Goal: Task Accomplishment & Management: Manage account settings

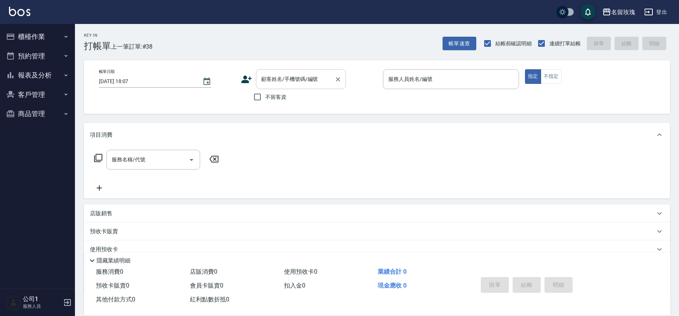
click at [299, 82] on input "顧客姓名/手機號碼/編號" at bounding box center [295, 79] width 72 height 13
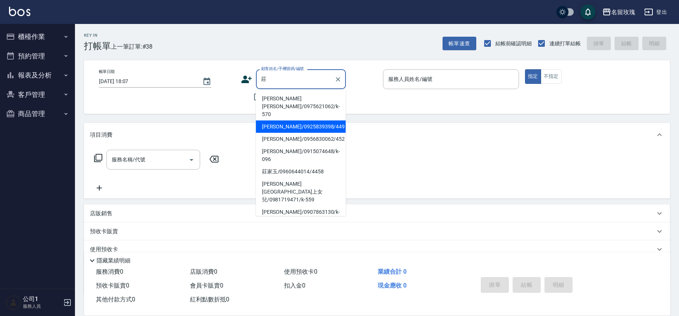
click at [294, 121] on li "[PERSON_NAME]/0925839398/449" at bounding box center [301, 127] width 90 height 12
type input "[PERSON_NAME]/0925839398/449"
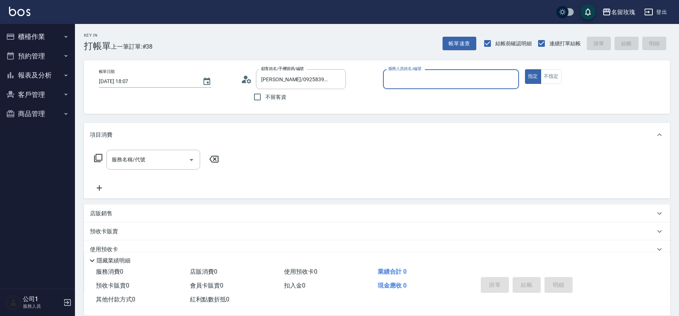
type input "VIVI-2"
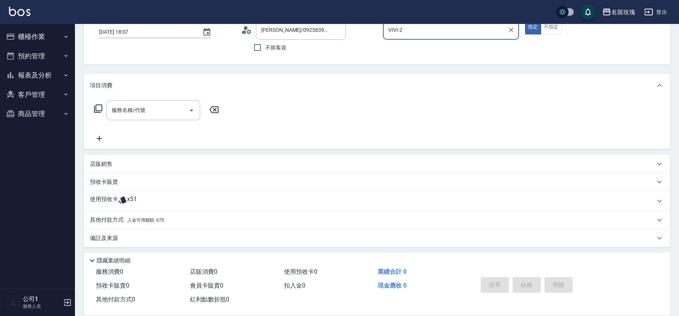
scroll to position [51, 0]
click at [136, 198] on span "x51" at bounding box center [132, 199] width 10 height 11
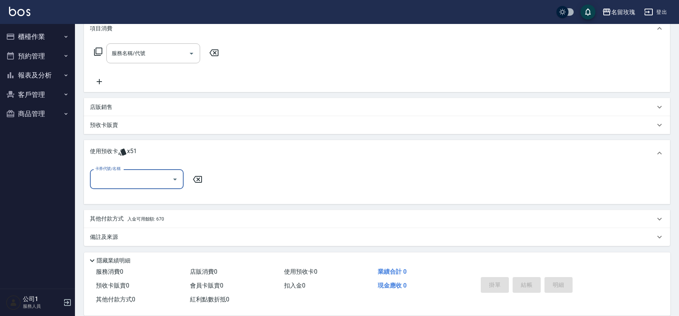
scroll to position [107, 0]
click at [174, 175] on icon "Open" at bounding box center [174, 179] width 9 height 9
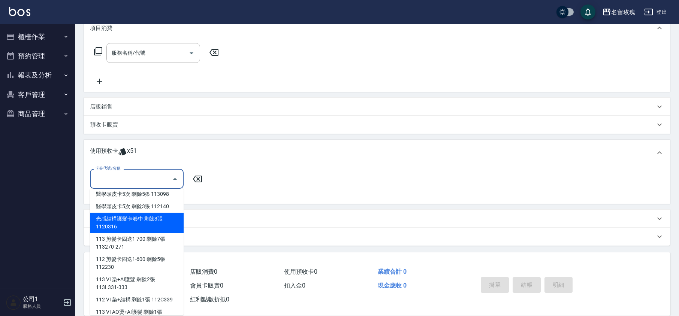
scroll to position [91, 0]
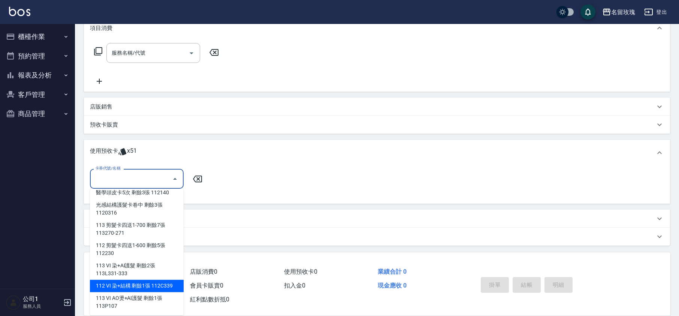
click at [161, 287] on div "112 VI 染+結構 剩餘1張 112C339" at bounding box center [137, 286] width 94 height 12
type input "112 VI 染+結構 112C339"
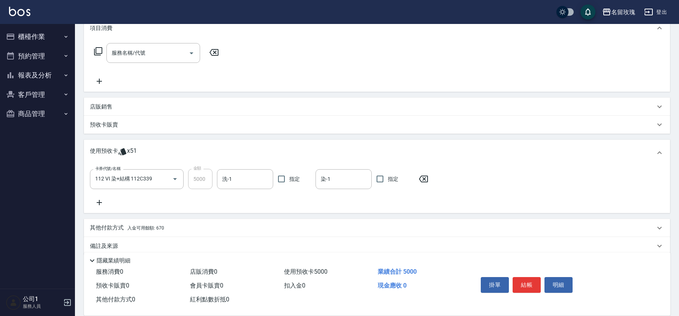
click at [95, 203] on icon at bounding box center [99, 202] width 19 height 9
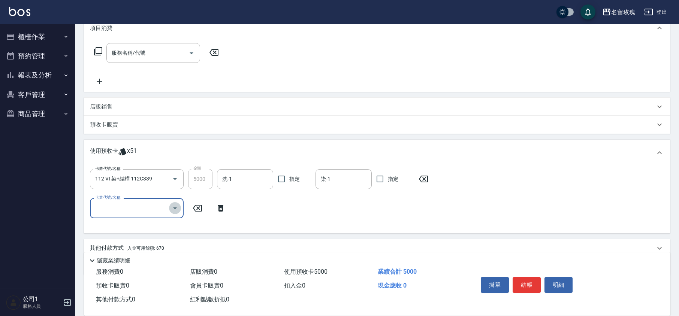
click at [175, 210] on icon "Open" at bounding box center [174, 208] width 9 height 9
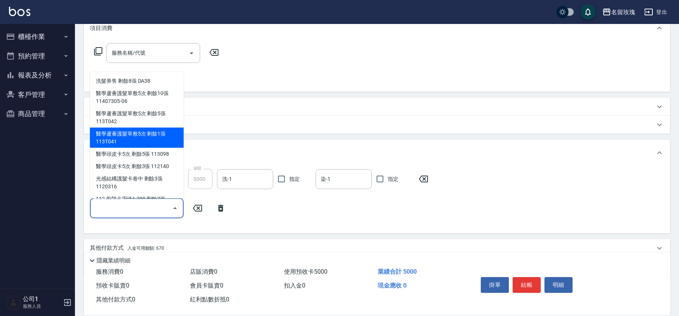
click at [163, 137] on div "醫學蘆薈護髮單敷5次 剩餘1張 113T041" at bounding box center [137, 138] width 94 height 20
type input "醫學蘆薈護髮單敷5次 113T041"
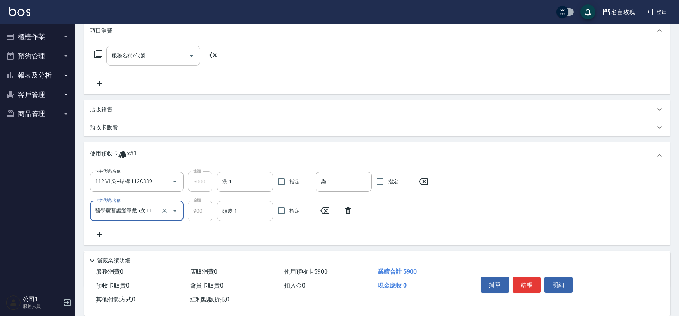
scroll to position [107, 0]
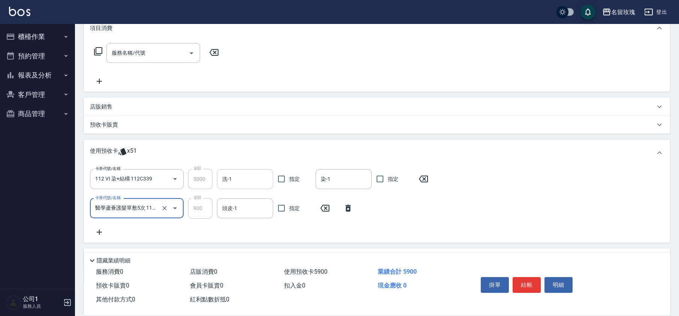
click at [235, 178] on input "洗-1" at bounding box center [244, 179] width 49 height 13
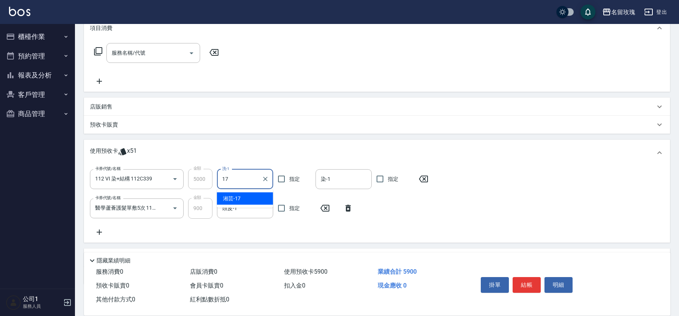
type input "湘芸-17"
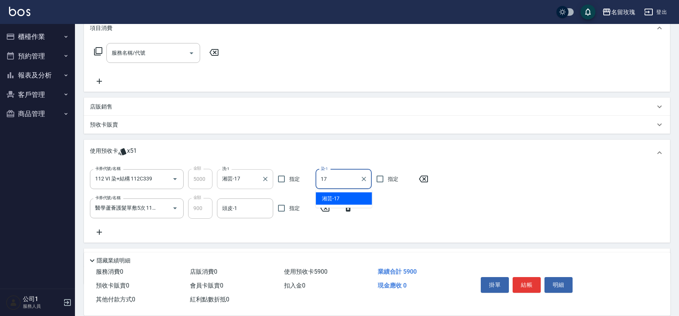
type input "湘芸-17"
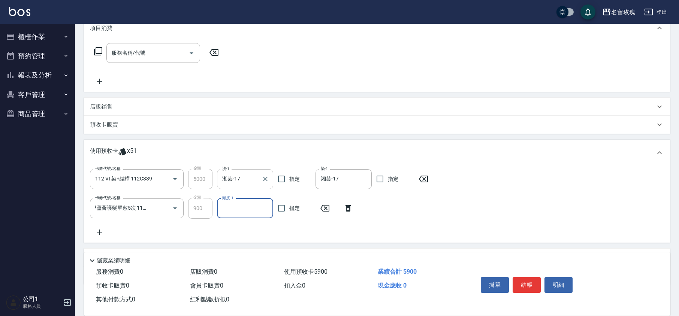
scroll to position [0, 0]
type input "湘芸-17"
click at [95, 49] on icon at bounding box center [98, 51] width 9 height 9
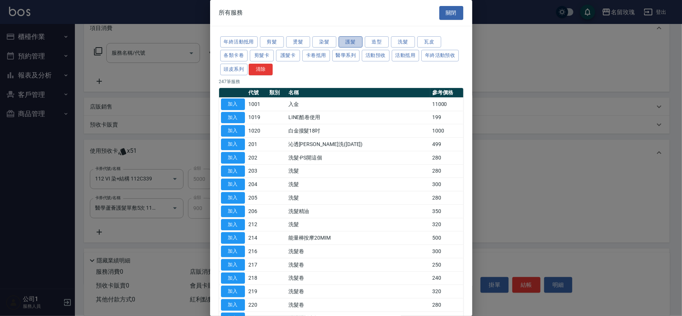
click at [348, 41] on button "護髮" at bounding box center [351, 42] width 24 height 12
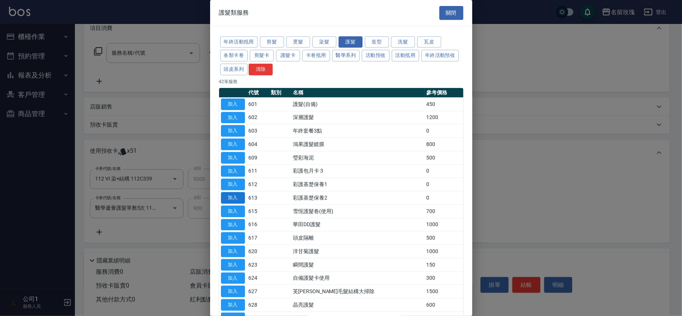
click at [228, 200] on button "加入" at bounding box center [233, 198] width 24 height 12
type input "彩護基楚保養2(613)"
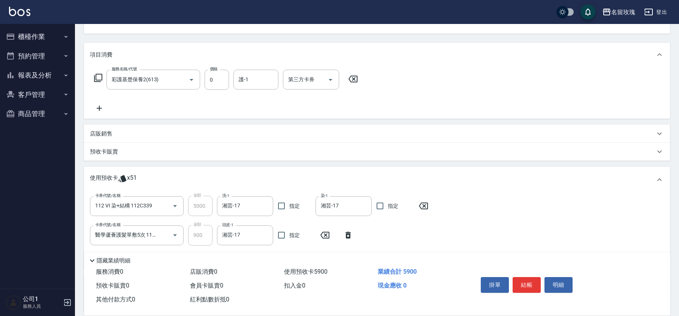
scroll to position [57, 0]
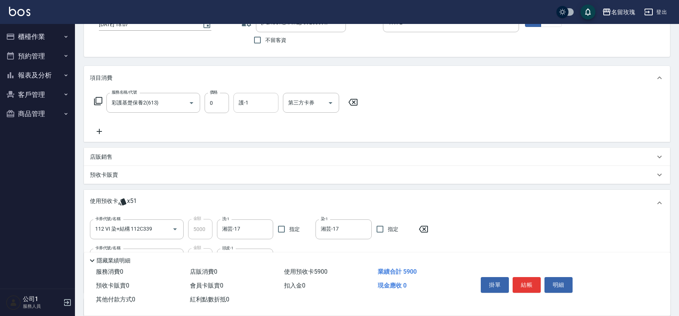
click at [256, 104] on input "護-1" at bounding box center [256, 102] width 38 height 13
type input "湘芸-17"
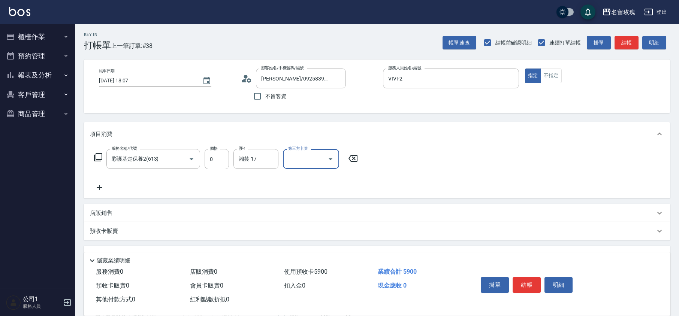
scroll to position [0, 0]
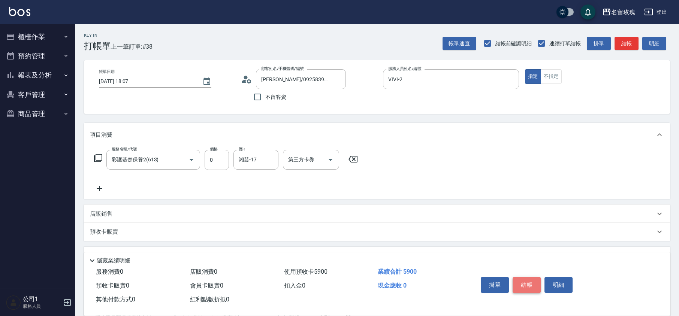
click at [527, 278] on button "結帳" at bounding box center [527, 285] width 28 height 16
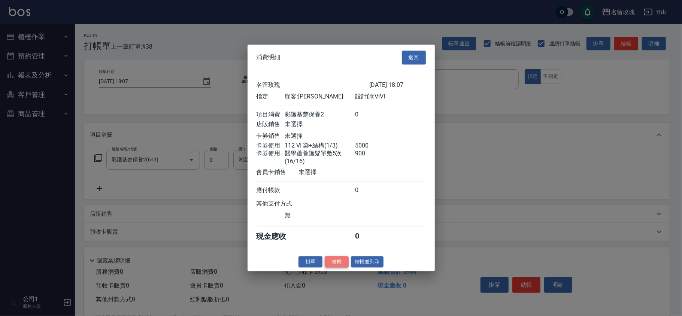
click at [338, 264] on button "結帳" at bounding box center [337, 262] width 24 height 12
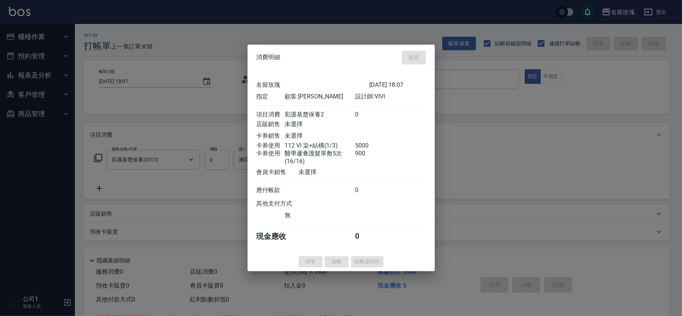
type input "[DATE] 18:48"
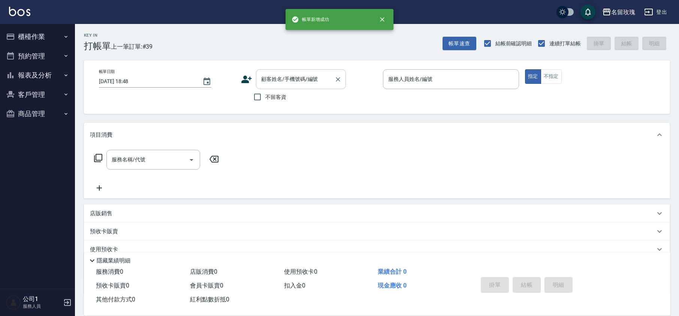
click at [280, 75] on input "顧客姓名/手機號碼/編號" at bounding box center [295, 79] width 72 height 13
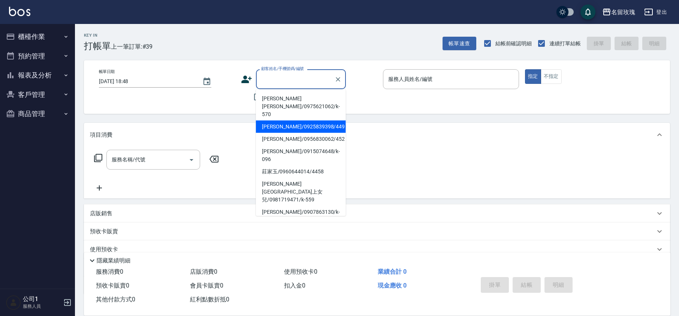
click at [293, 121] on li "[PERSON_NAME]/0925839398/449" at bounding box center [301, 127] width 90 height 12
type input "[PERSON_NAME]/0925839398/449"
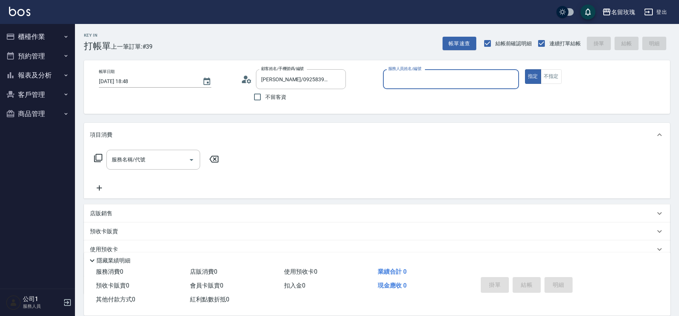
type input "VIVI-2"
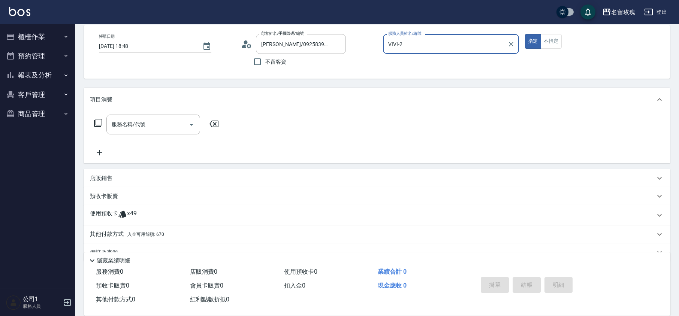
scroll to position [50, 0]
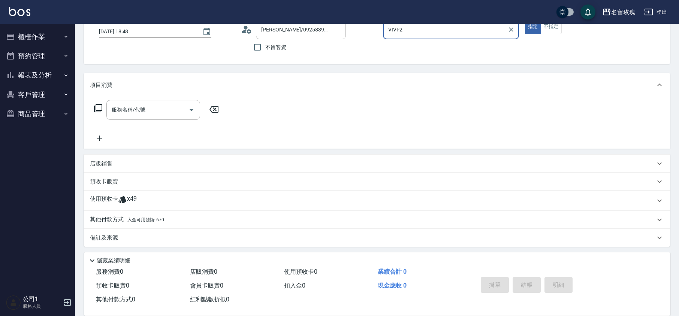
click at [136, 195] on span "x49" at bounding box center [132, 200] width 10 height 11
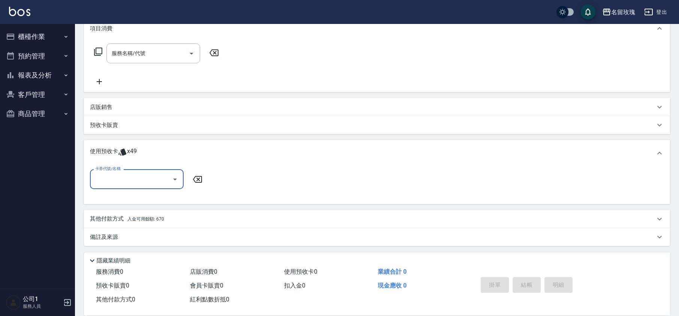
scroll to position [107, 0]
click at [170, 185] on div at bounding box center [174, 179] width 11 height 20
click at [174, 182] on icon "Open" at bounding box center [174, 179] width 9 height 9
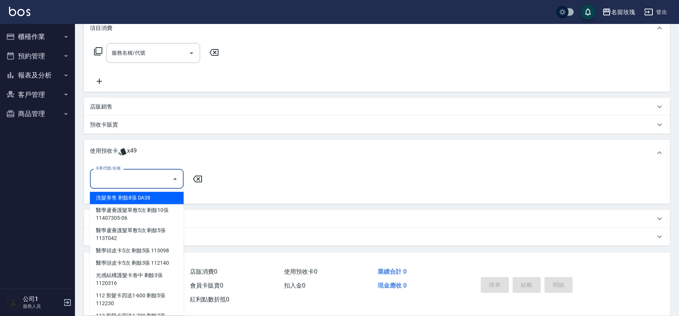
click at [171, 193] on div "洗髮券售 剩餘8張 DA38" at bounding box center [137, 198] width 94 height 12
type input "洗髮券售 DA38"
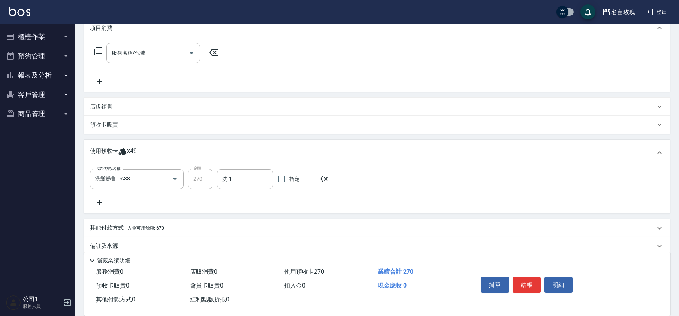
click at [99, 203] on icon at bounding box center [99, 202] width 5 height 5
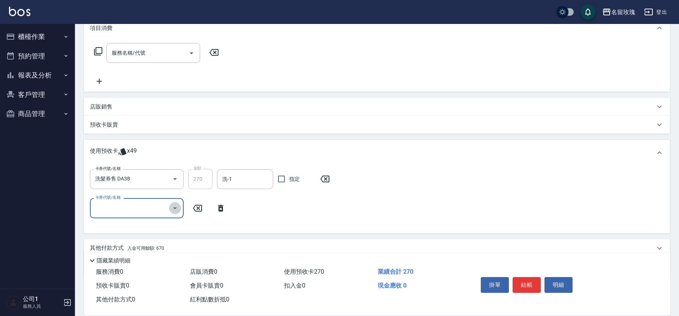
click at [178, 211] on icon "Open" at bounding box center [174, 208] width 9 height 9
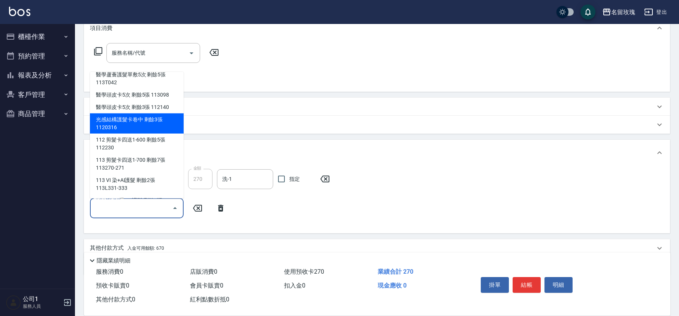
scroll to position [58, 0]
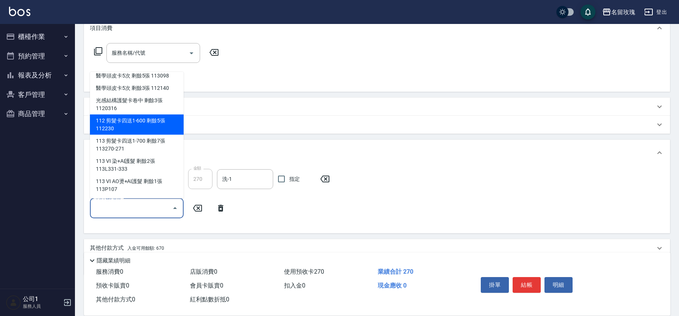
click at [167, 126] on div "112 剪髮卡四送1-600 剩餘5張 112230" at bounding box center [137, 125] width 94 height 20
type input "112 剪髮卡四送1-600 112230"
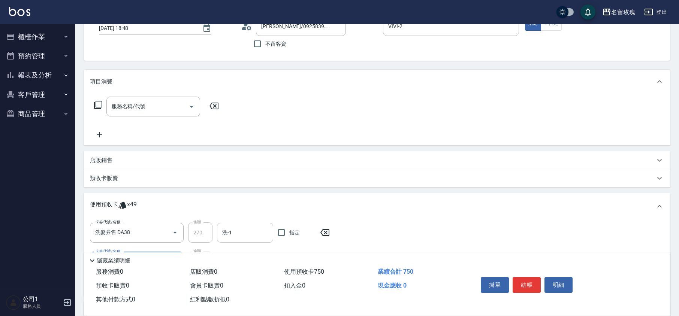
scroll to position [100, 0]
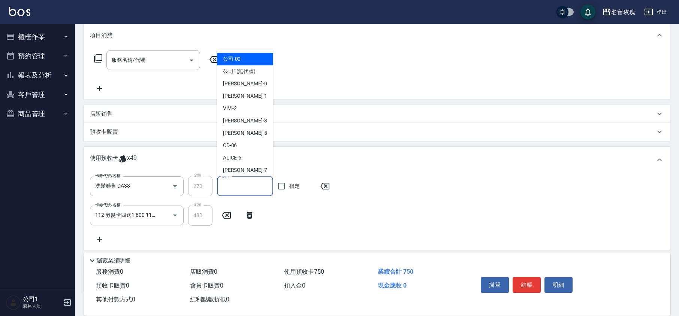
click at [229, 182] on input "洗-1" at bounding box center [244, 186] width 49 height 13
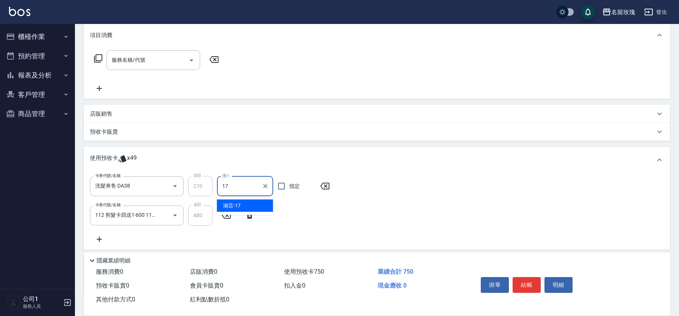
type input "湘芸-17"
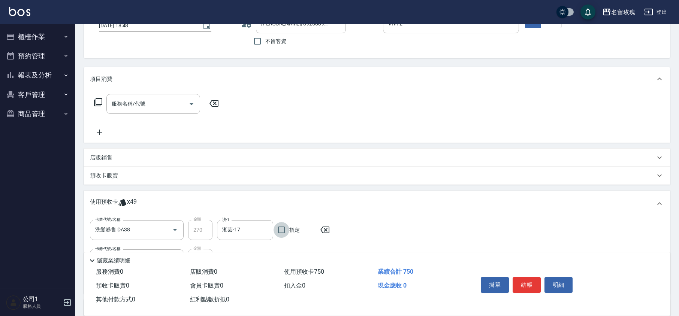
scroll to position [0, 0]
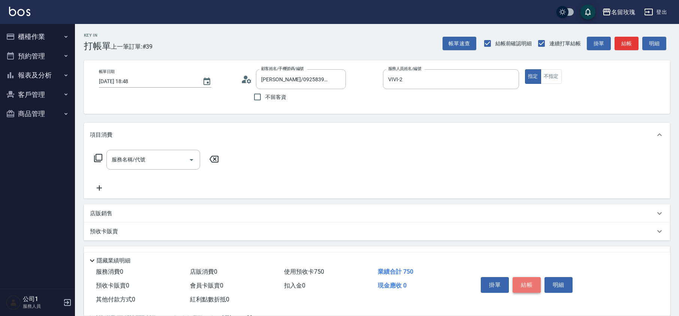
click at [526, 284] on button "結帳" at bounding box center [527, 285] width 28 height 16
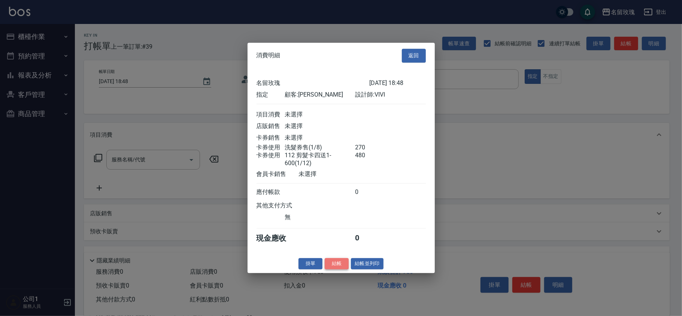
click at [342, 265] on button "結帳" at bounding box center [337, 264] width 24 height 12
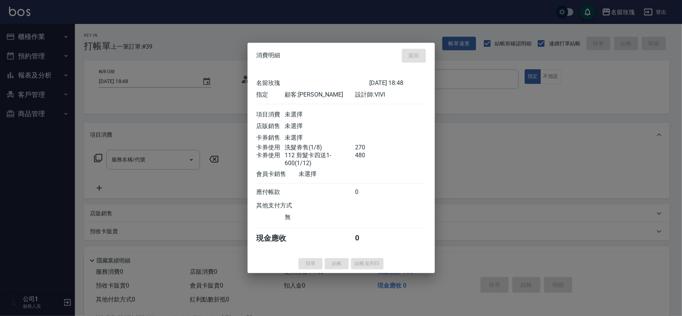
type input "[DATE] 18:49"
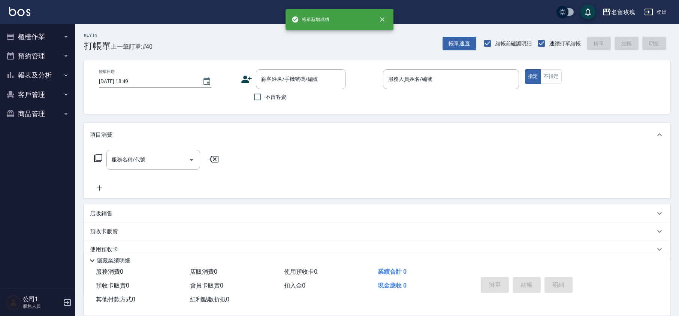
click at [32, 42] on button "櫃檯作業" at bounding box center [37, 36] width 69 height 19
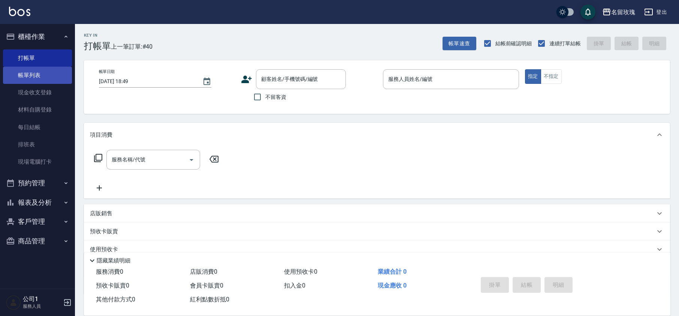
click at [49, 77] on link "帳單列表" at bounding box center [37, 75] width 69 height 17
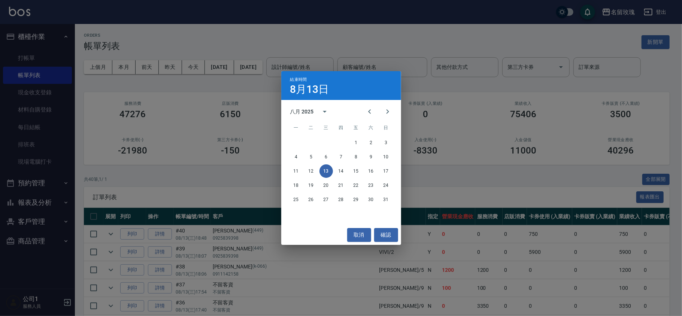
click at [357, 49] on div "結束時間 8月13日 八月 2025 一 二 三 四 五 六 日 1 2 3 4 5 6 7 8 9 10 11 12 13 14 15 16 17 18 1…" at bounding box center [341, 158] width 682 height 316
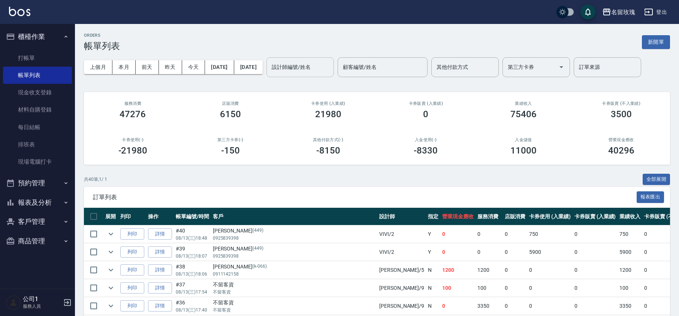
click at [312, 65] on input "設計師編號/姓名" at bounding box center [300, 67] width 61 height 13
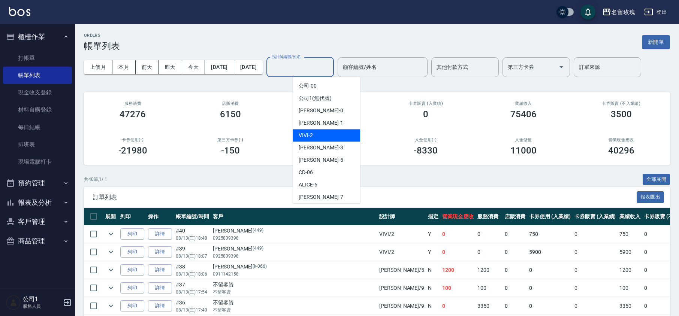
click at [327, 130] on div "VIVI -2" at bounding box center [326, 135] width 67 height 12
type input "VIVI-2"
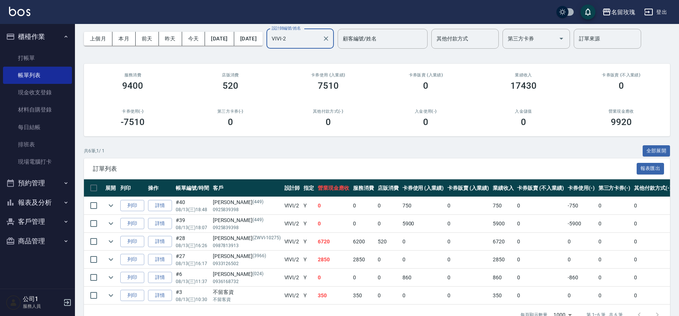
scroll to position [56, 0]
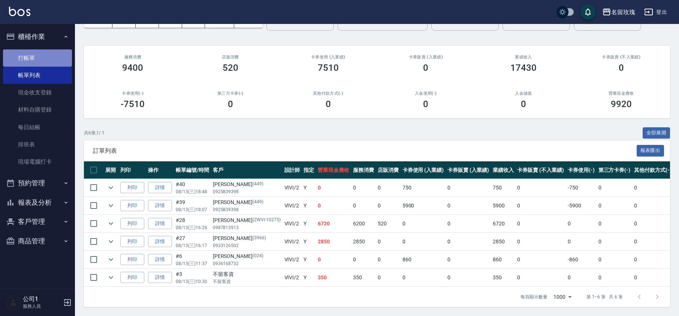
click at [55, 53] on link "打帳單" at bounding box center [37, 57] width 69 height 17
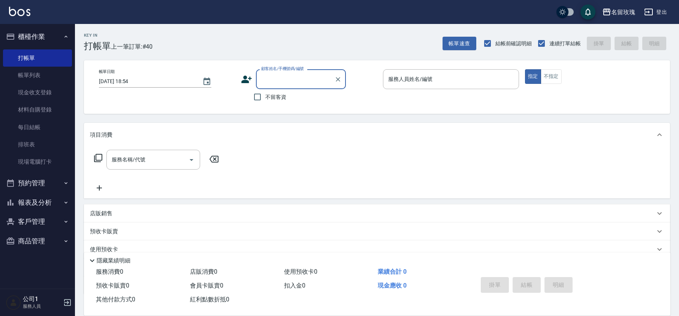
click at [284, 70] on label "顧客姓名/手機號碼/編號" at bounding box center [282, 69] width 43 height 6
click at [284, 73] on input "顧客姓名/手機號碼/編號" at bounding box center [295, 79] width 72 height 13
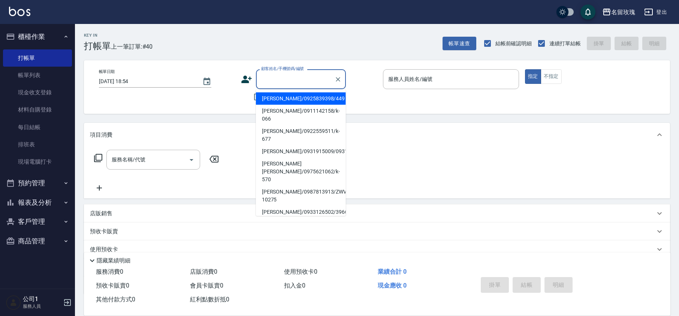
click at [282, 74] on input "顧客姓名/手機號碼/編號" at bounding box center [295, 79] width 72 height 13
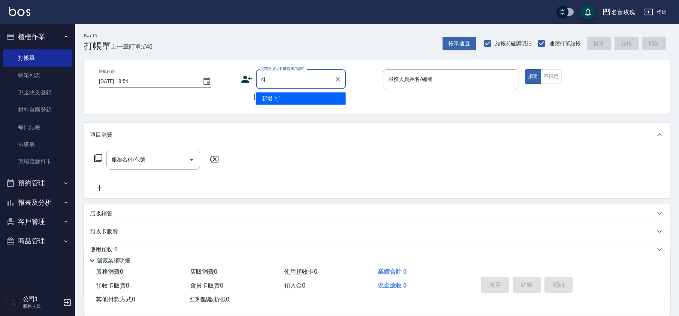
type input "c"
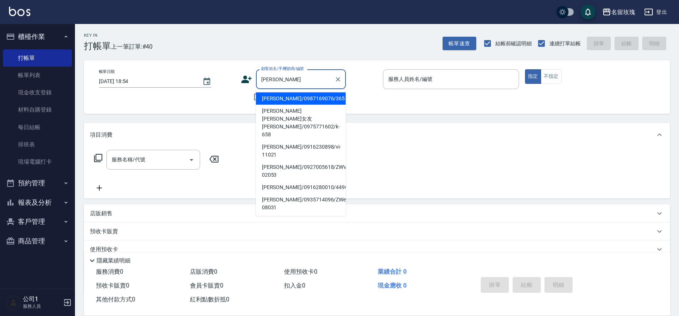
click at [303, 97] on li "[PERSON_NAME]/0987169076/365" at bounding box center [301, 99] width 90 height 12
type input "[PERSON_NAME]/0987169076/365"
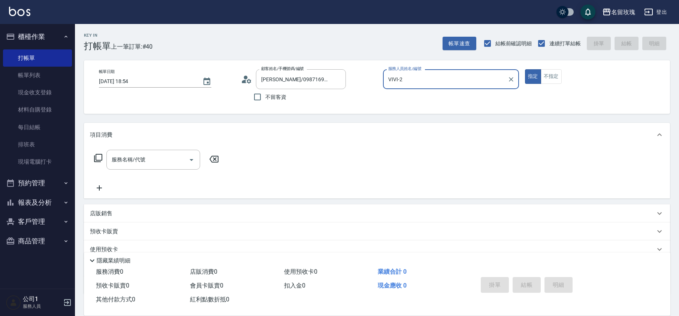
type input "VIVI-2"
click at [98, 157] on icon at bounding box center [98, 158] width 9 height 9
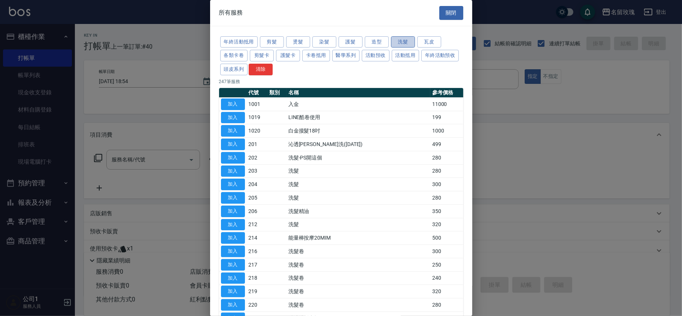
click at [403, 39] on button "洗髮" at bounding box center [403, 42] width 24 height 12
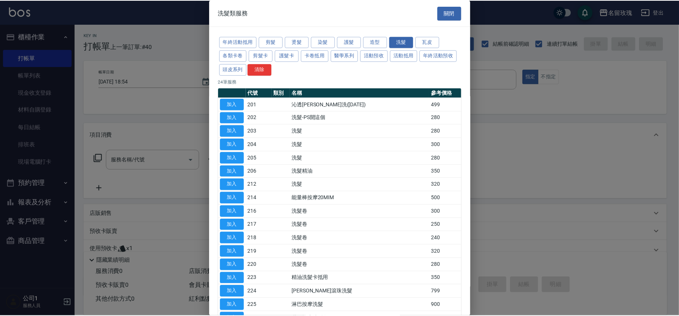
scroll to position [50, 0]
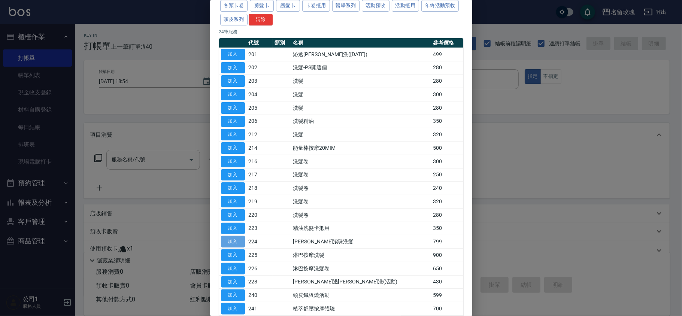
click at [236, 243] on button "加入" at bounding box center [233, 242] width 24 height 12
type input "[PERSON_NAME]滾珠洗髮(224)"
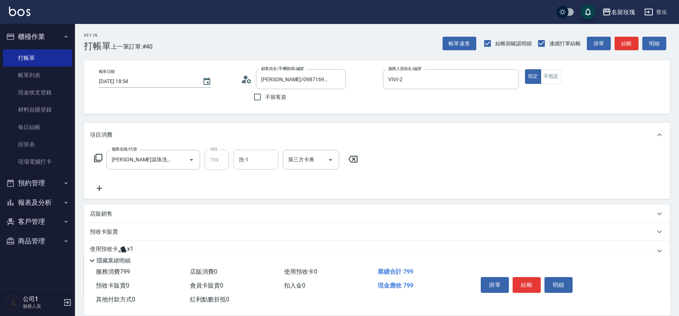
click at [261, 158] on input "洗-1" at bounding box center [256, 159] width 38 height 13
type input "217"
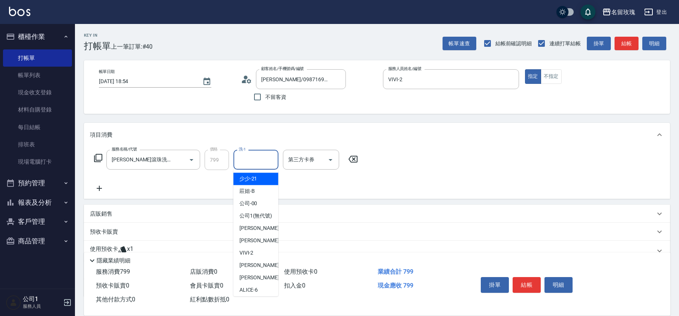
click at [252, 163] on input "洗-1" at bounding box center [256, 159] width 38 height 13
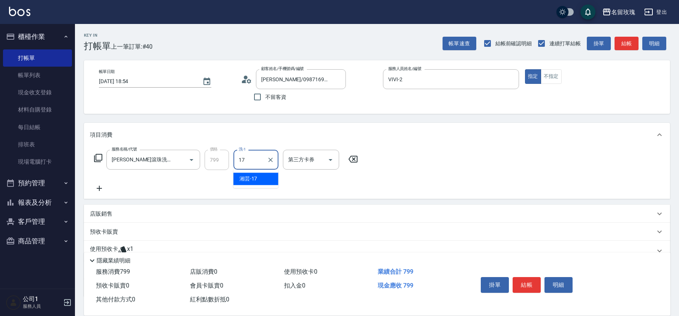
type input "湘芸-17"
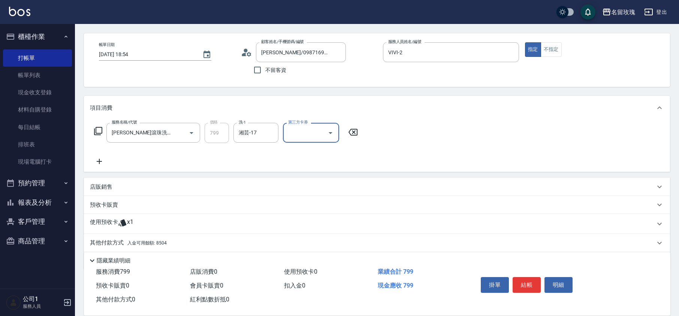
scroll to position [51, 0]
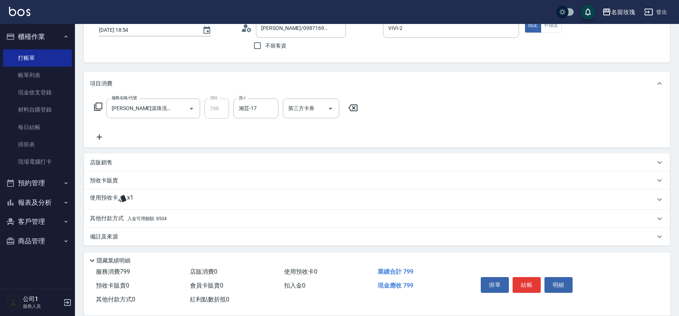
click at [135, 196] on div "使用預收卡 x1" at bounding box center [372, 199] width 565 height 11
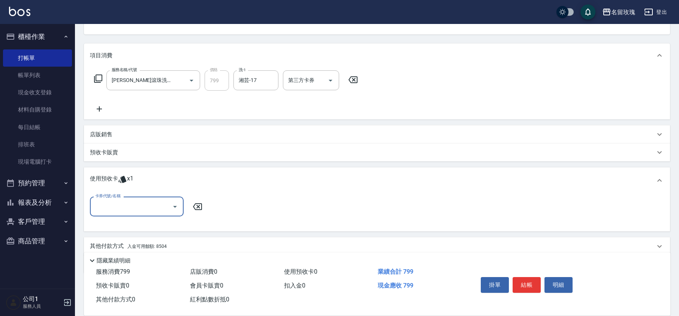
scroll to position [107, 0]
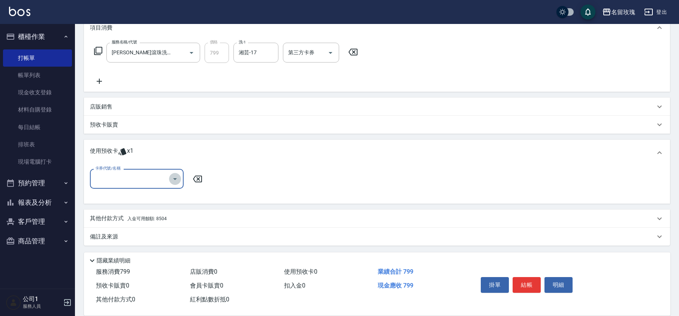
click at [173, 183] on icon "Open" at bounding box center [174, 179] width 9 height 9
click at [168, 196] on div "113 剪髮卡四送1-700 剩餘1張 113135" at bounding box center [137, 202] width 94 height 20
type input "113 剪髮卡四送1-700 113135"
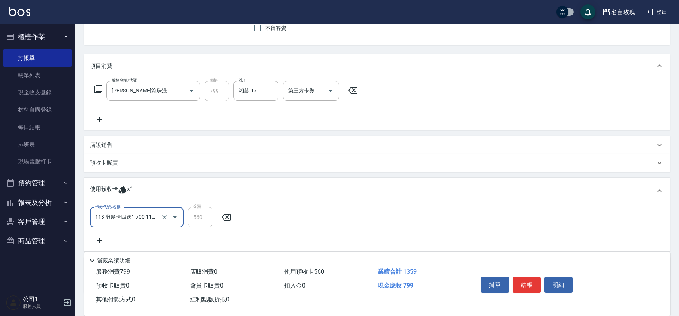
scroll to position [117, 0]
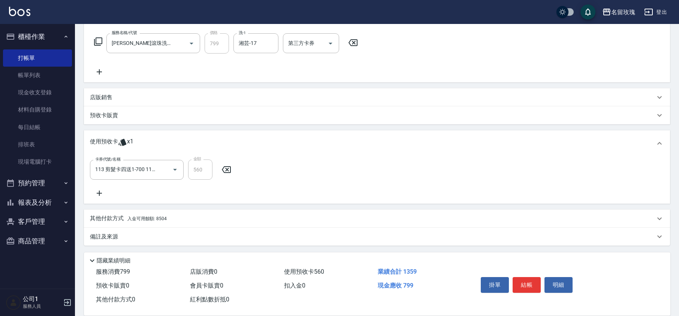
click at [159, 215] on p "其他付款方式 入金可用餘額: 8504" at bounding box center [128, 219] width 77 height 8
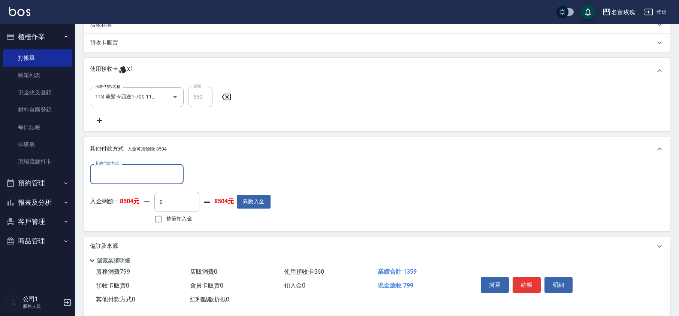
scroll to position [199, 0]
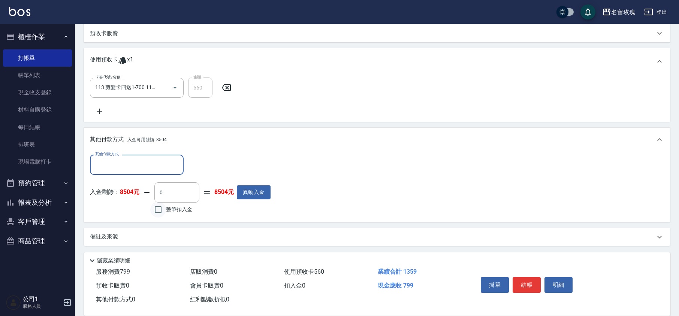
click at [159, 210] on input "整筆扣入金" at bounding box center [158, 210] width 16 height 16
checkbox input "true"
type input "799"
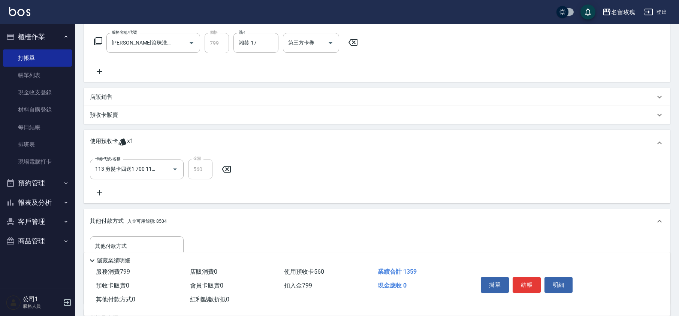
scroll to position [49, 0]
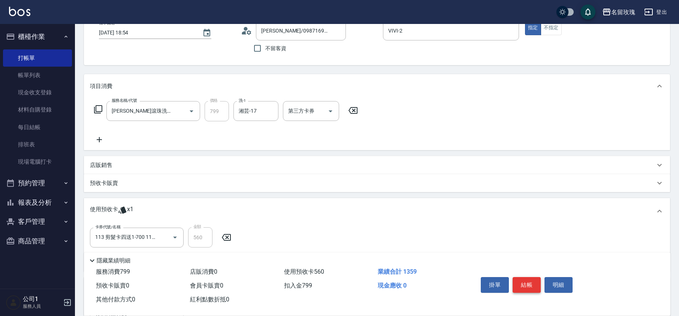
click at [521, 283] on button "結帳" at bounding box center [527, 285] width 28 height 16
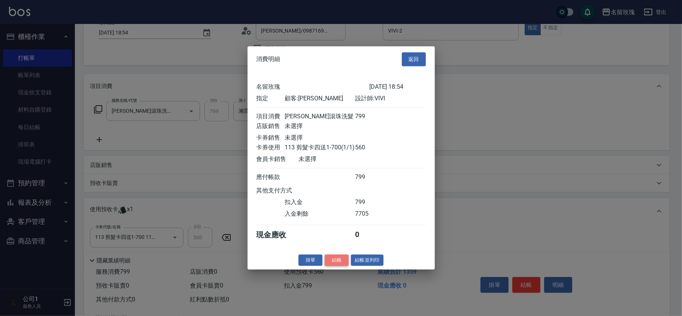
click at [334, 262] on button "結帳" at bounding box center [337, 260] width 24 height 12
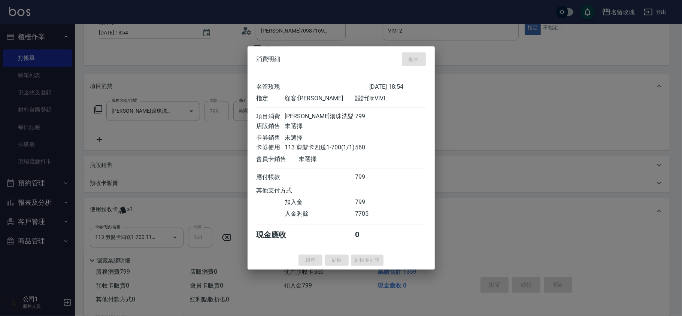
type input "[DATE] 18:55"
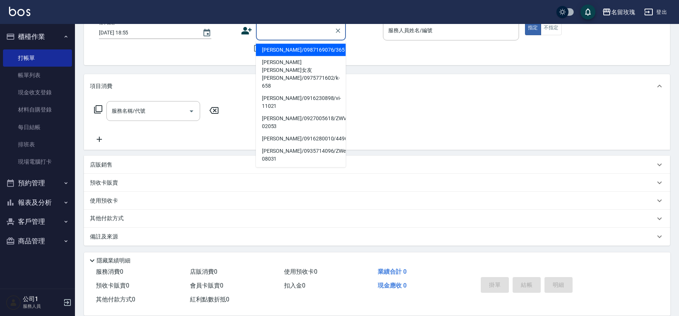
click at [296, 31] on input "顧客姓名/手機號碼/編號" at bounding box center [295, 30] width 72 height 13
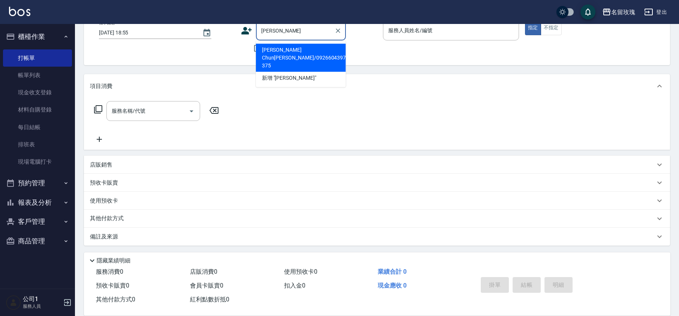
click at [280, 48] on li "[PERSON_NAME] Chun[PERSON_NAME]/0926604397/K-375" at bounding box center [301, 58] width 90 height 28
type input "[PERSON_NAME] Chun[PERSON_NAME]/0926604397/K-375"
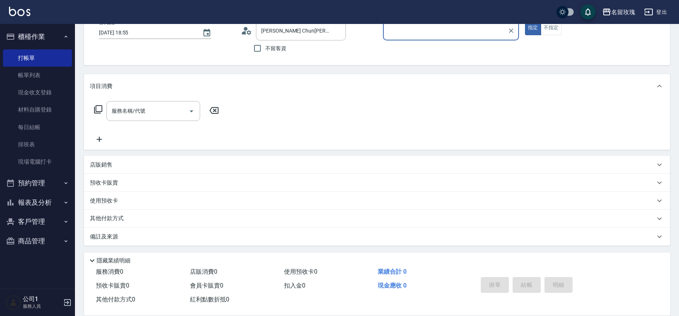
type input "[PERSON_NAME]-5"
click at [148, 201] on div "使用預收卡 x3" at bounding box center [372, 201] width 565 height 11
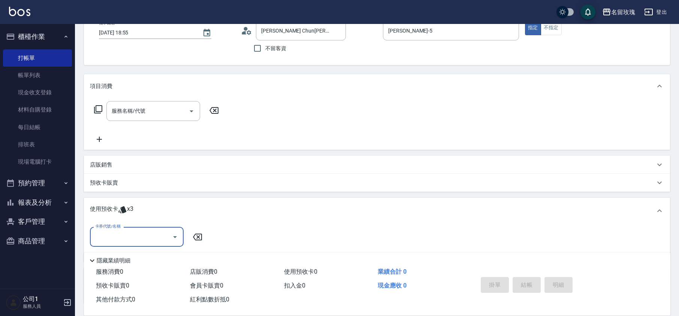
scroll to position [99, 0]
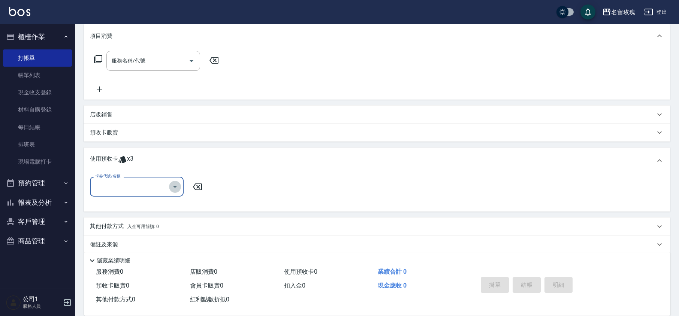
click at [172, 190] on icon "Open" at bounding box center [174, 186] width 9 height 9
click at [155, 203] on div "112 剪髮卡四送一(1000) 剩餘3張" at bounding box center [137, 206] width 94 height 12
type input "112 剪髮卡四送一(1000)"
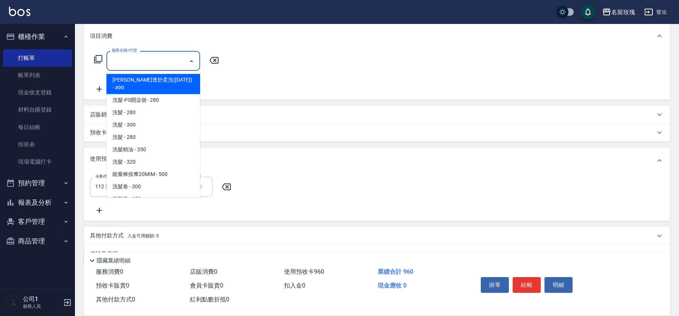
click at [137, 55] on div "服務名稱/代號 服務名稱/代號" at bounding box center [153, 61] width 94 height 20
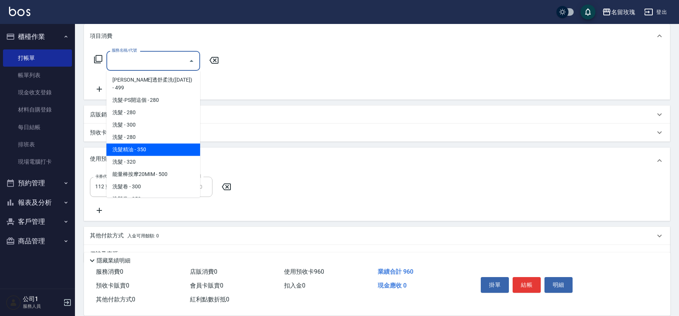
click at [161, 143] on span "洗髮精油 - 350" at bounding box center [153, 149] width 94 height 12
type input "洗髮精油(206)"
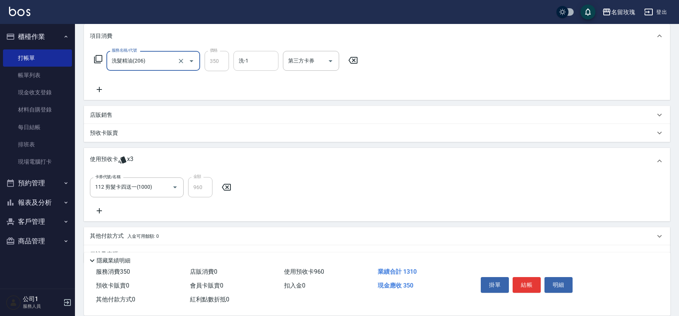
click at [272, 62] on input "洗-1" at bounding box center [256, 60] width 38 height 13
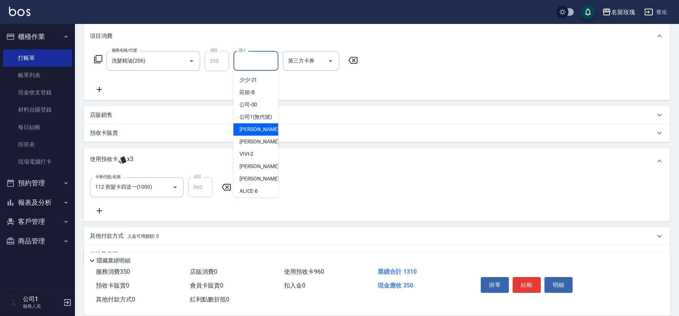
scroll to position [147, 0]
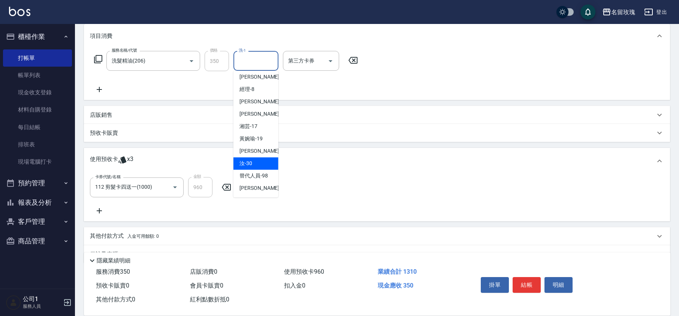
click at [254, 165] on div "汝 -30" at bounding box center [255, 163] width 45 height 12
type input "汝-30"
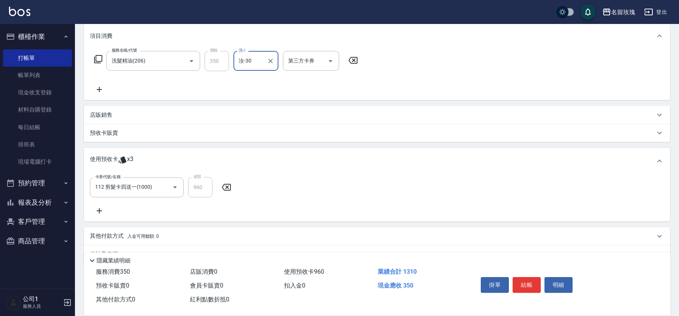
click at [268, 83] on div "服務名稱/代號 洗髮精油(206) 服務名稱/代號 價格 350 價格 洗-1 汝-30 洗-1 第三方卡券 第三方卡券" at bounding box center [226, 72] width 272 height 43
type input "[DATE] 19:02"
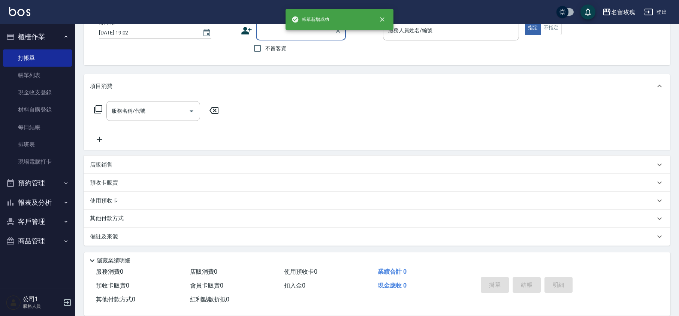
scroll to position [0, 0]
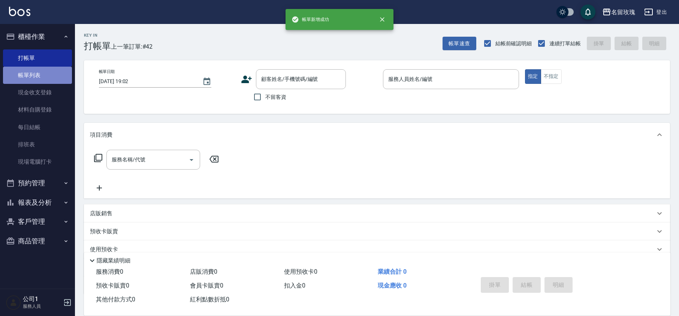
click at [24, 77] on link "帳單列表" at bounding box center [37, 75] width 69 height 17
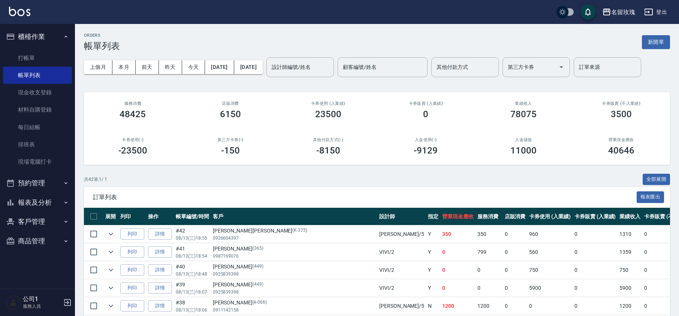
click at [50, 200] on button "報表及分析" at bounding box center [37, 202] width 69 height 19
click at [42, 257] on link "互助日報表" at bounding box center [37, 258] width 69 height 17
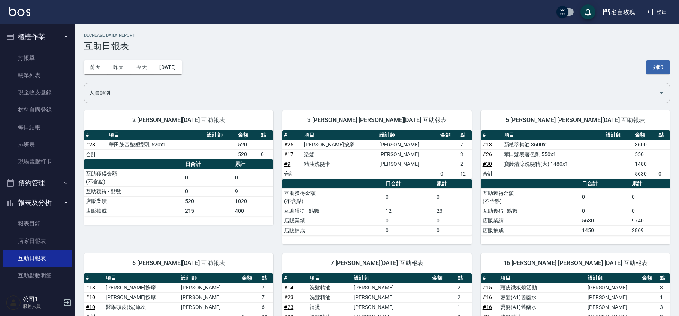
click at [289, 52] on div "[DATE] [DATE] [DATE] [DATE] 列印" at bounding box center [377, 67] width 586 height 32
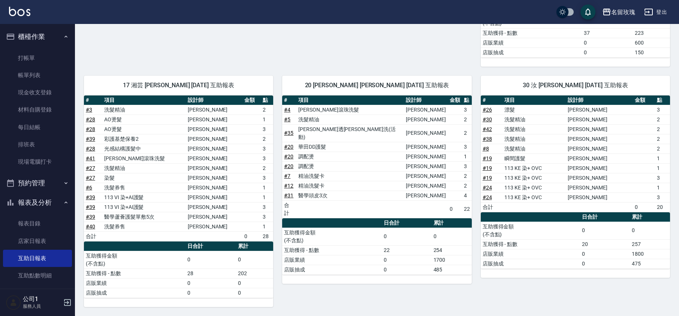
click at [44, 202] on button "報表及分析" at bounding box center [37, 202] width 69 height 19
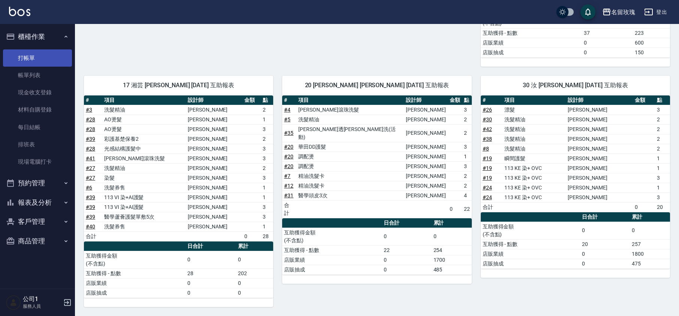
click at [49, 55] on link "打帳單" at bounding box center [37, 57] width 69 height 17
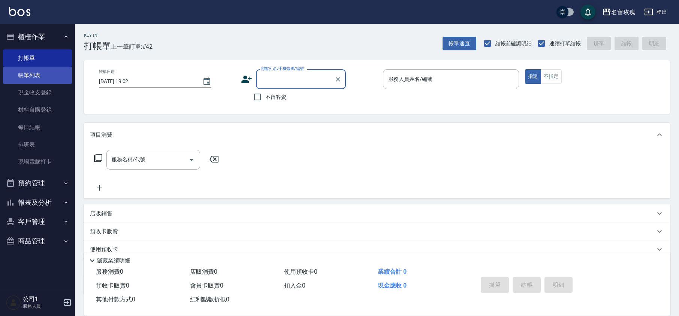
click at [30, 73] on link "帳單列表" at bounding box center [37, 75] width 69 height 17
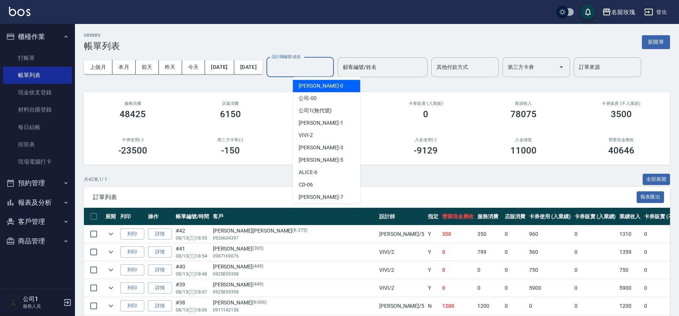
click at [324, 63] on div "設計師編號/姓名 設計師編號/姓名" at bounding box center [299, 67] width 67 height 20
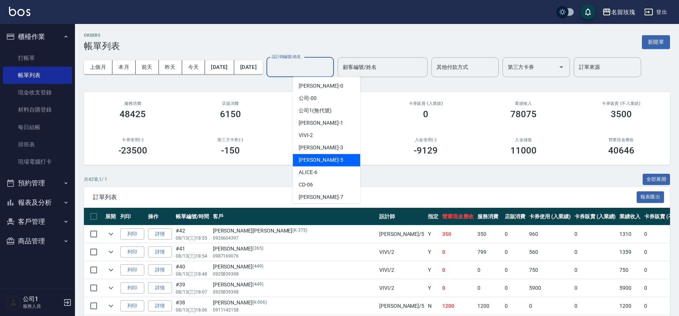
click at [318, 164] on div "[PERSON_NAME] -5" at bounding box center [326, 160] width 67 height 12
type input "[PERSON_NAME]-5"
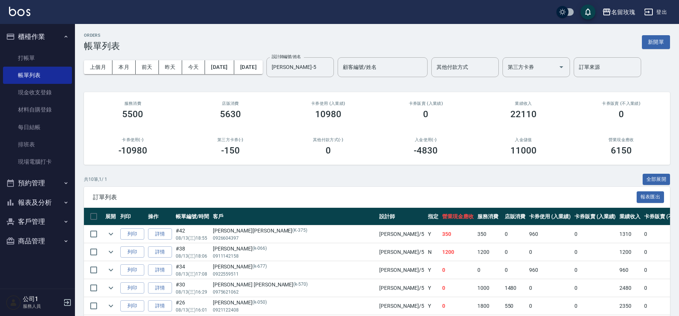
click at [361, 86] on div "ORDERS 帳單列表 新開單 上個月 本月 [DATE] [DATE] [DATE] [DATE] [DATE] 設計師編號/姓名 [PERSON_NAME…" at bounding box center [377, 229] width 604 height 411
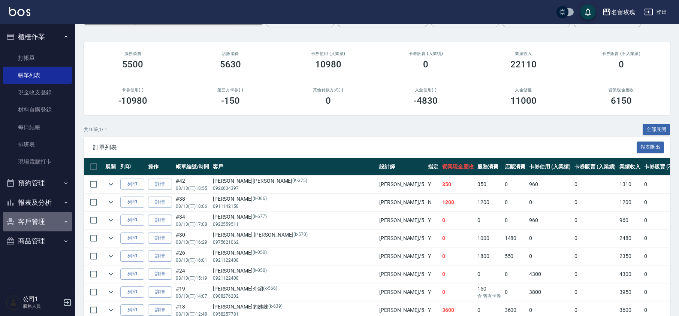
drag, startPoint x: 41, startPoint y: 218, endPoint x: 34, endPoint y: 219, distance: 6.5
click at [36, 219] on button "客戶管理" at bounding box center [37, 221] width 69 height 19
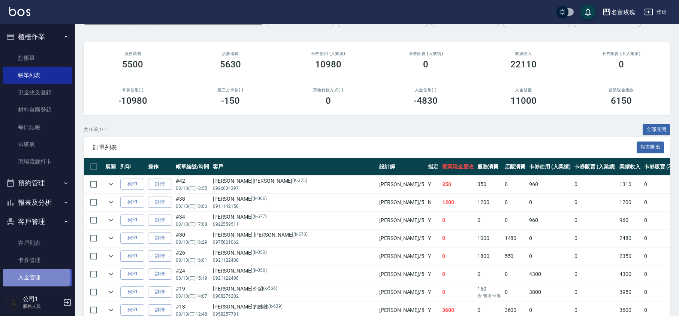
click at [25, 276] on link "入金管理" at bounding box center [37, 277] width 69 height 17
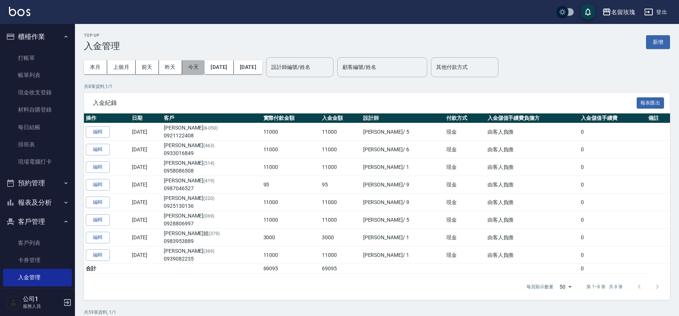
click at [199, 67] on button "今天" at bounding box center [193, 67] width 23 height 14
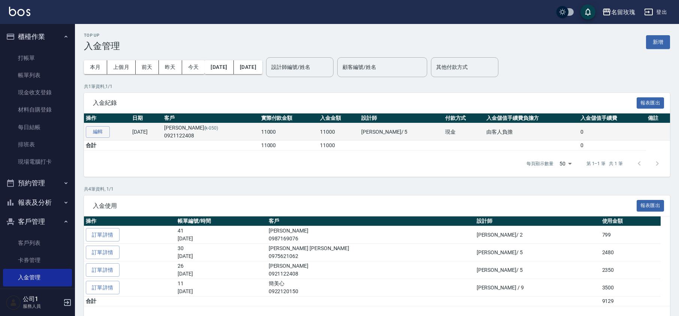
click at [206, 129] on td "[PERSON_NAME](k-050) 0921122408" at bounding box center [210, 132] width 97 height 18
drag, startPoint x: 195, startPoint y: 126, endPoint x: 210, endPoint y: 126, distance: 15.0
click at [210, 126] on td "[PERSON_NAME](k-050) 0921122408" at bounding box center [210, 132] width 97 height 18
copy td "[PERSON_NAME]"
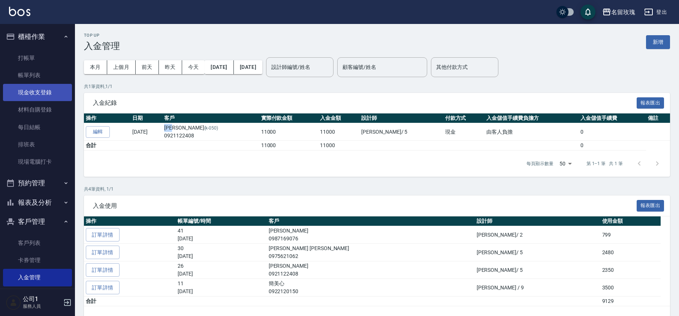
click at [41, 95] on link "現金收支登錄" at bounding box center [37, 92] width 69 height 17
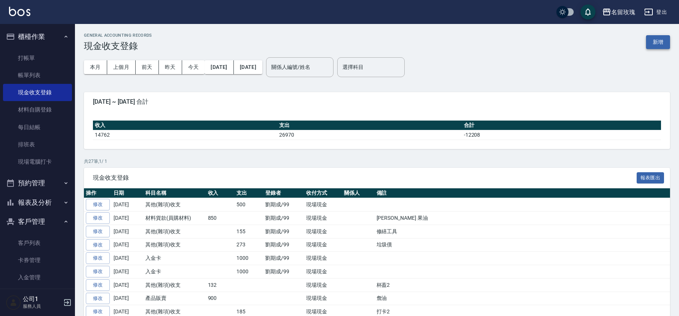
click at [655, 41] on button "新增" at bounding box center [658, 42] width 24 height 14
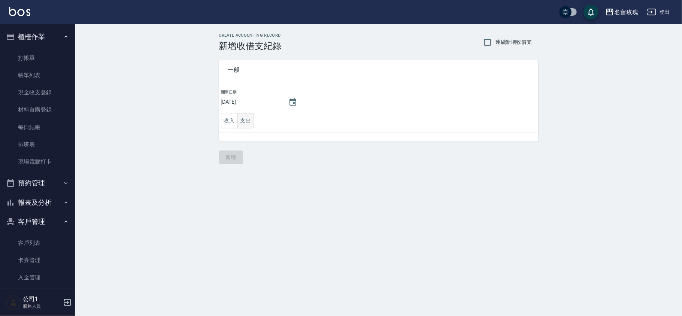
click at [248, 124] on button "支出" at bounding box center [245, 120] width 17 height 15
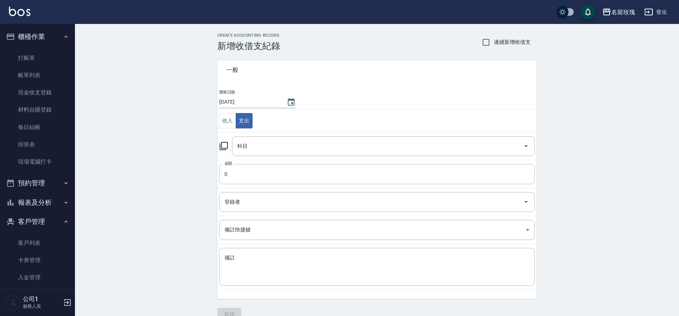
click at [225, 147] on icon at bounding box center [223, 146] width 9 height 9
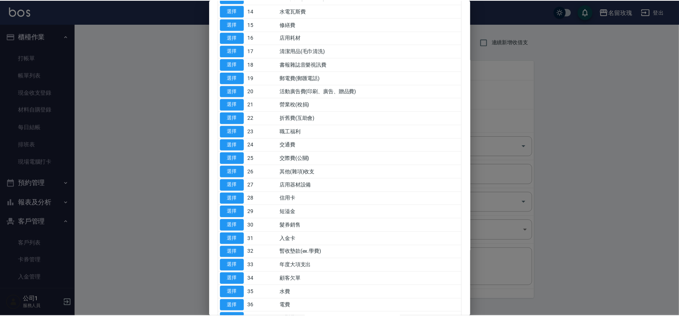
scroll to position [276, 0]
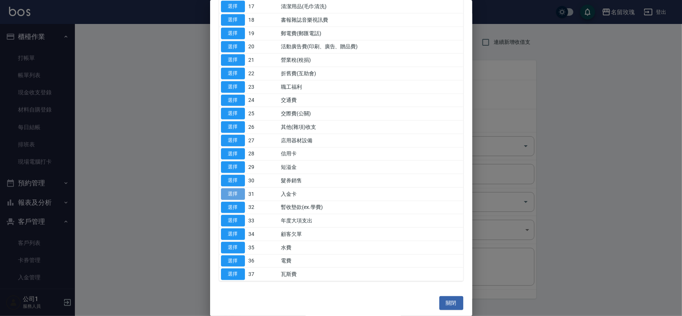
click at [238, 194] on button "選擇" at bounding box center [233, 194] width 24 height 12
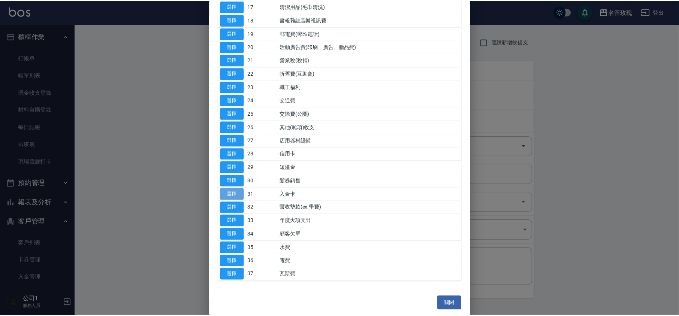
type input "31 入金卡"
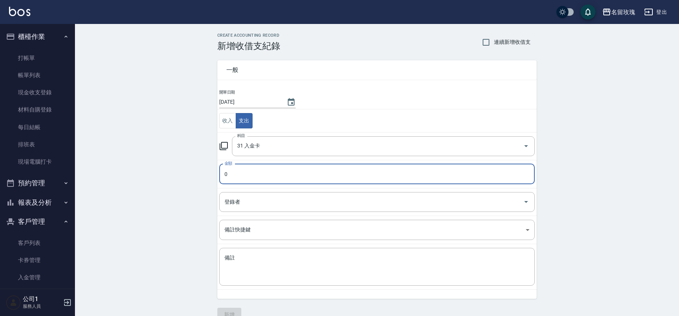
click at [241, 174] on input "0" at bounding box center [376, 174] width 315 height 20
type input "1000"
click at [246, 207] on input "登錄者" at bounding box center [371, 202] width 297 height 13
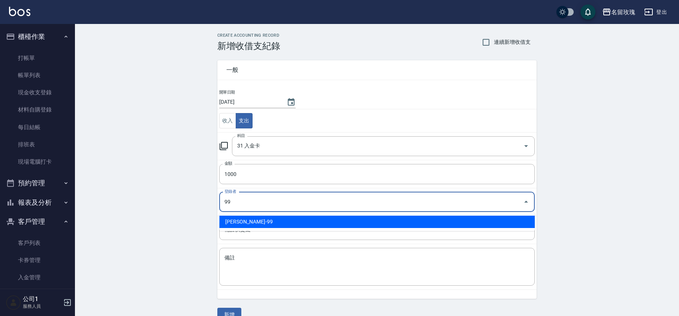
type input "[PERSON_NAME]-99"
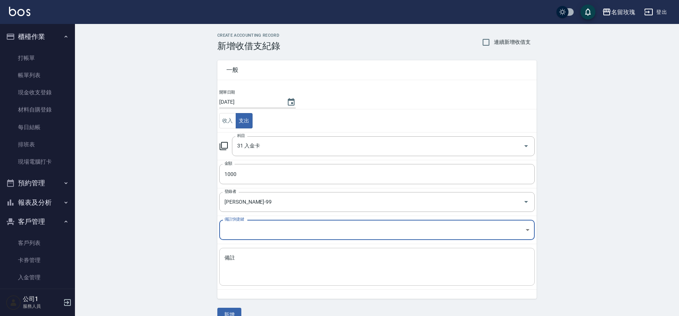
click at [249, 275] on textarea "備註" at bounding box center [376, 266] width 305 height 25
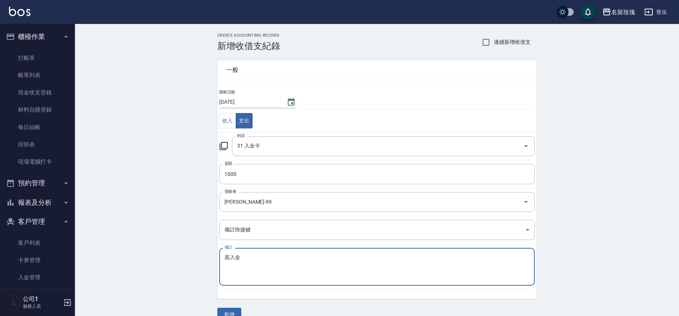
paste textarea "[PERSON_NAME]"
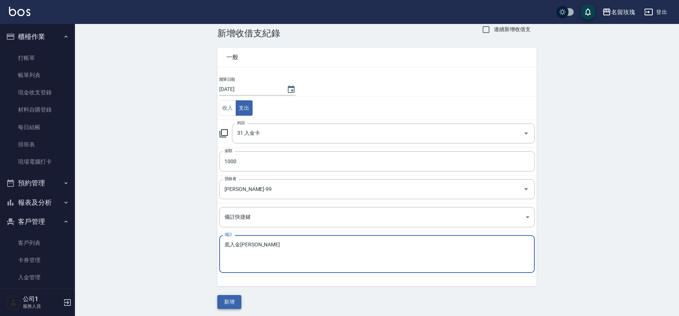
scroll to position [15, 0]
type textarea "底入金[PERSON_NAME]"
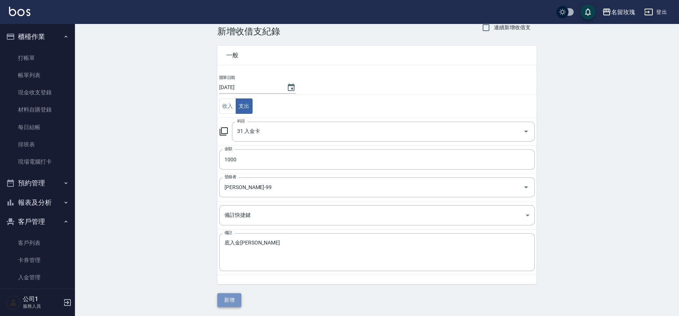
click at [234, 300] on button "新增" at bounding box center [229, 300] width 24 height 14
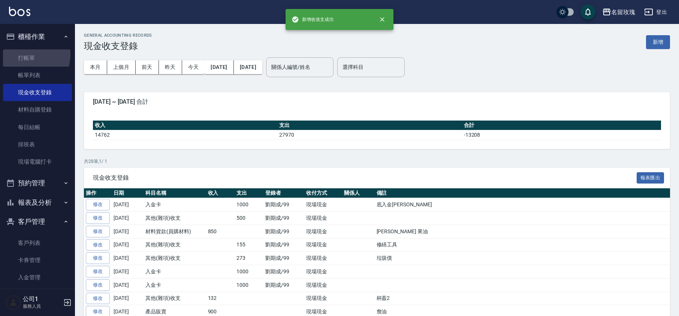
drag, startPoint x: 24, startPoint y: 54, endPoint x: 11, endPoint y: 43, distance: 17.2
click at [24, 54] on link "打帳單" at bounding box center [37, 57] width 69 height 17
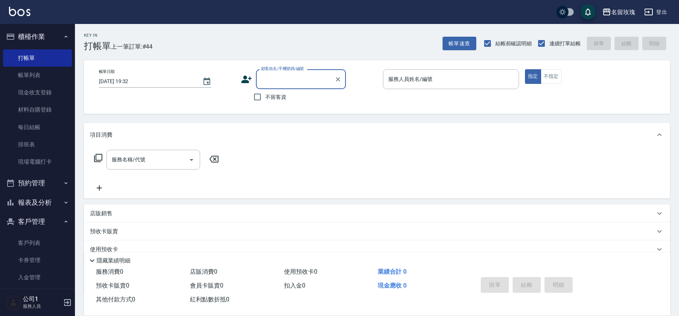
click at [28, 222] on button "客戶管理" at bounding box center [37, 221] width 69 height 19
click at [34, 199] on button "報表及分析" at bounding box center [37, 202] width 69 height 19
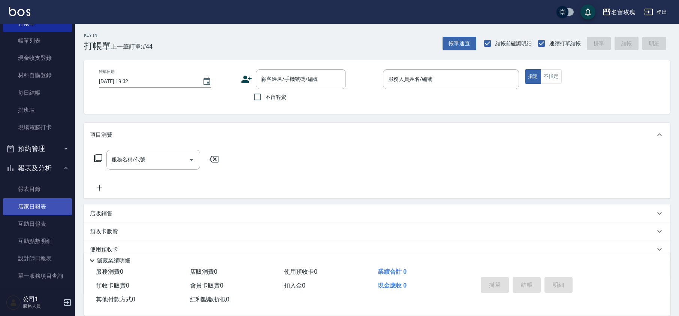
scroll to position [50, 0]
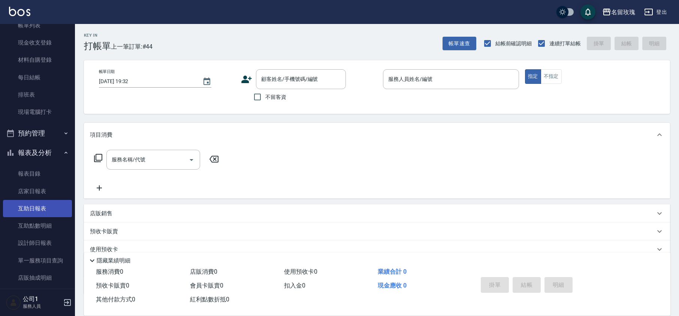
click at [48, 206] on link "互助日報表" at bounding box center [37, 208] width 69 height 17
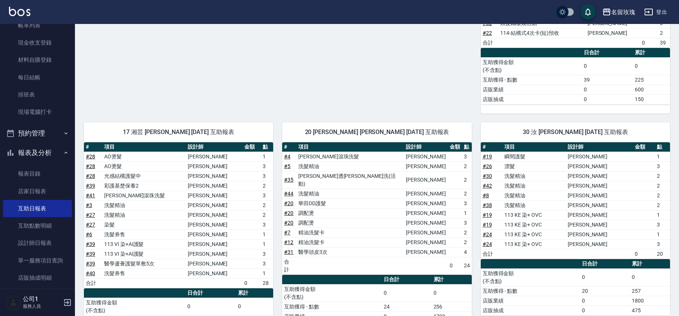
scroll to position [454, 0]
